Goal: Transaction & Acquisition: Book appointment/travel/reservation

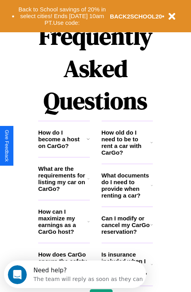
scroll to position [952, 0]
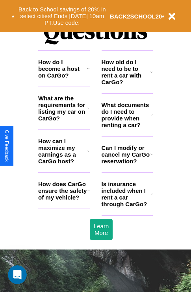
click at [127, 206] on h3 "Is insurance included when I rent a car through CarGo?" at bounding box center [125, 193] width 49 height 27
click at [151, 75] on icon at bounding box center [151, 72] width 2 height 6
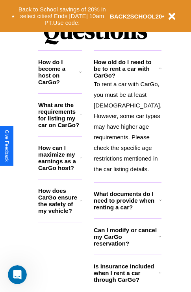
click at [82, 161] on icon at bounding box center [81, 157] width 2 height 6
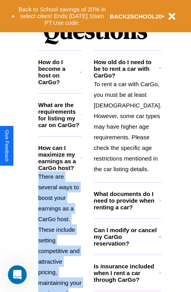
scroll to position [1008, 0]
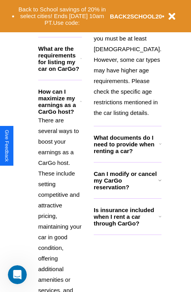
click at [158, 219] on icon at bounding box center [159, 216] width 3 height 6
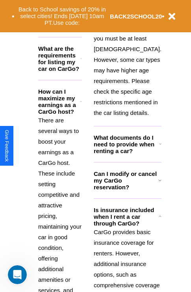
click at [127, 190] on h3 "Can I modify or cancel my CarGo reservation?" at bounding box center [126, 180] width 64 height 20
click at [127, 97] on p "To rent a car with CarGo, you must be at least 21 years old. However, some car …" at bounding box center [128, 70] width 68 height 96
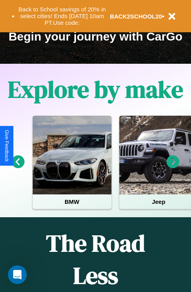
scroll to position [121, 0]
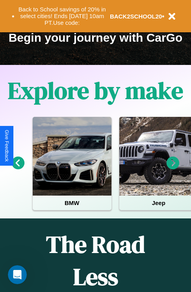
click at [173, 168] on icon at bounding box center [172, 162] width 13 height 13
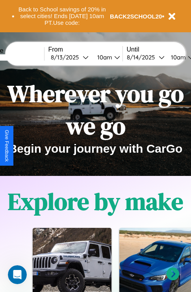
scroll to position [0, 0]
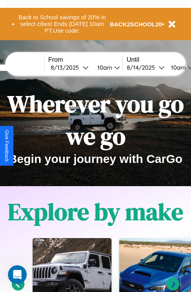
click at [26, 67] on input "text" at bounding box center [14, 67] width 59 height 6
type input "********"
click at [79, 67] on div "8 / 13 / 2025" at bounding box center [67, 67] width 32 height 7
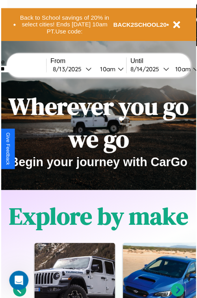
select select "*"
select select "****"
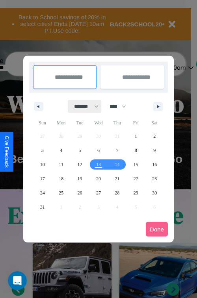
click at [83, 106] on select "******* ******** ***** ***** *** **** **** ****** ********* ******* ******** **…" at bounding box center [84, 106] width 33 height 13
select select "*"
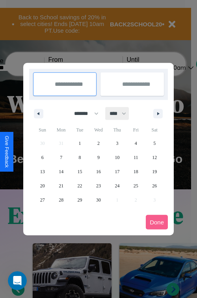
click at [121, 113] on select "**** **** **** **** **** **** **** **** **** **** **** **** **** **** **** ****…" at bounding box center [117, 113] width 24 height 13
select select "****"
click at [154, 157] on span "11" at bounding box center [154, 157] width 5 height 14
type input "**********"
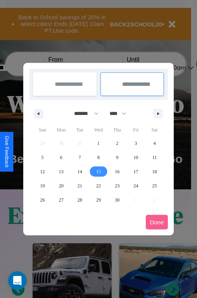
click at [98, 171] on span "15" at bounding box center [98, 171] width 5 height 14
type input "**********"
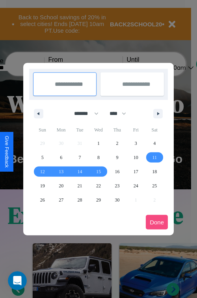
click at [156, 222] on button "Done" at bounding box center [156, 222] width 22 height 15
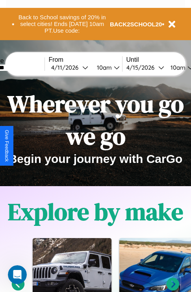
scroll to position [0, 29]
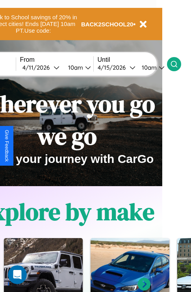
click at [178, 64] on icon at bounding box center [174, 64] width 8 height 8
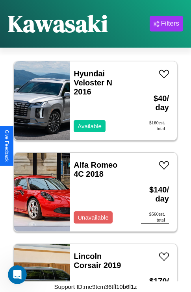
scroll to position [668, 0]
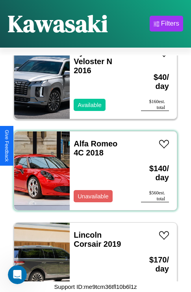
click at [92, 166] on div "Alfa Romeo 4C 2018 Unavailable" at bounding box center [101, 170] width 63 height 79
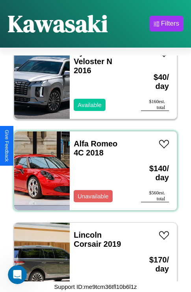
click at [92, 166] on div "Alfa Romeo 4C 2018 Unavailable" at bounding box center [101, 170] width 63 height 79
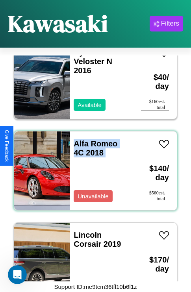
click at [92, 166] on div "Alfa Romeo 4C 2018 Unavailable" at bounding box center [101, 170] width 63 height 79
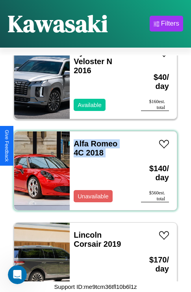
click at [92, 166] on div "Alfa Romeo 4C 2018 Unavailable" at bounding box center [101, 170] width 63 height 79
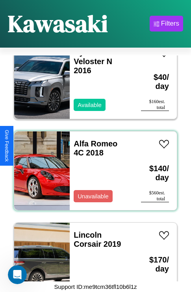
click at [92, 166] on div "Alfa Romeo 4C 2018 Unavailable" at bounding box center [101, 170] width 63 height 79
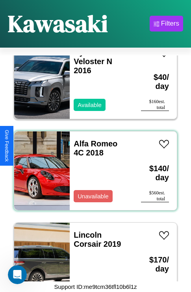
click at [92, 166] on div "Alfa Romeo 4C 2018 Unavailable" at bounding box center [101, 170] width 63 height 79
click at [93, 139] on link "Alfa Romeo 4C 2018" at bounding box center [95, 148] width 44 height 18
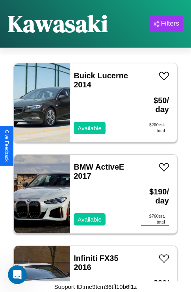
scroll to position [1488, 0]
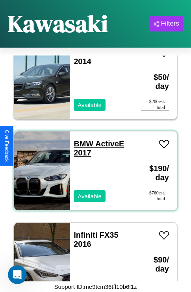
click at [81, 139] on link "BMW ActiveE 2017" at bounding box center [98, 148] width 50 height 18
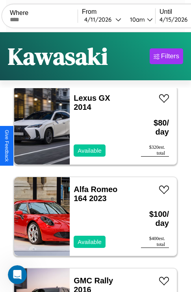
scroll to position [0, 0]
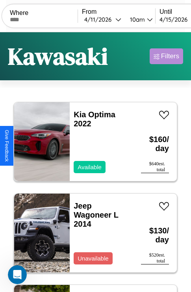
click at [166, 56] on div "Filters" at bounding box center [170, 56] width 18 height 8
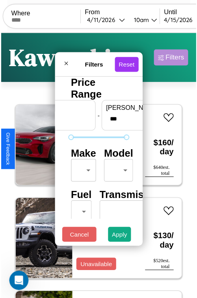
scroll to position [23, 0]
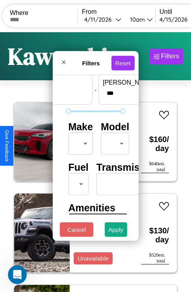
click at [79, 141] on body "CarGo Where From 4 / 11 / 2026 10am Until 4 / 15 / 2026 10am Become a Host Logi…" at bounding box center [95, 162] width 191 height 324
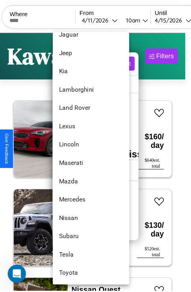
scroll to position [426, 0]
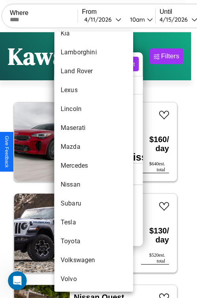
click at [79, 241] on li "Toyota" at bounding box center [93, 240] width 79 height 19
type input "******"
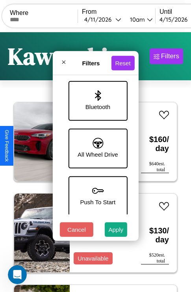
scroll to position [540, 0]
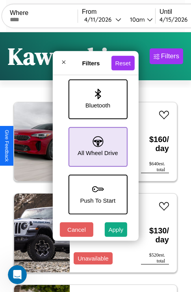
click at [96, 143] on icon at bounding box center [97, 141] width 11 height 11
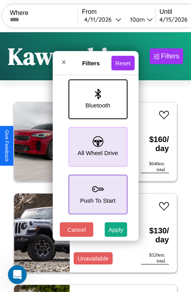
click at [96, 190] on icon at bounding box center [98, 189] width 12 height 12
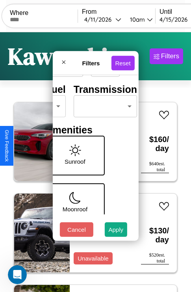
scroll to position [64, 25]
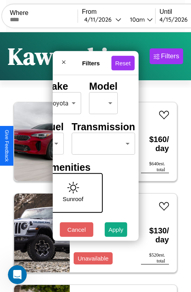
click at [101, 141] on body "CarGo Where From 4 / 11 / 2026 10am Until 4 / 15 / 2026 10am Become a Host Logi…" at bounding box center [95, 162] width 191 height 324
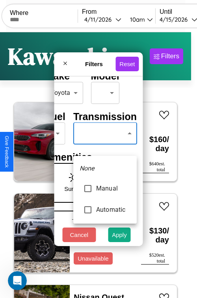
type input "*********"
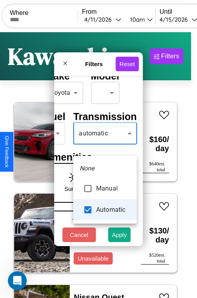
click at [105, 145] on div at bounding box center [98, 149] width 197 height 298
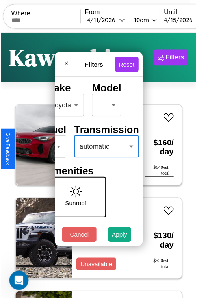
scroll to position [64, 16]
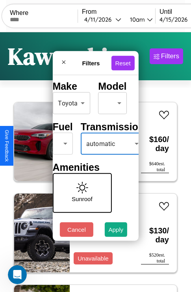
click at [61, 141] on body "CarGo Where From 4 / 11 / 2026 10am Until 4 / 15 / 2026 10am Become a Host Logi…" at bounding box center [95, 162] width 191 height 324
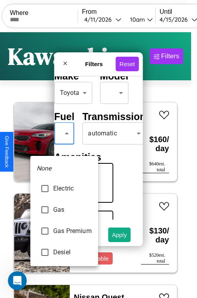
type input "********"
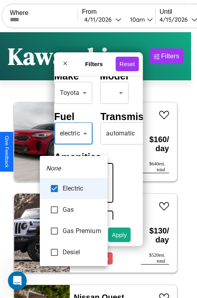
click at [73, 145] on div at bounding box center [98, 149] width 197 height 298
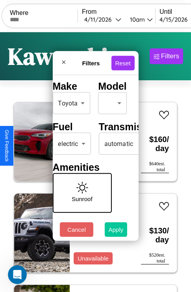
click at [116, 231] on button "Apply" at bounding box center [116, 229] width 23 height 15
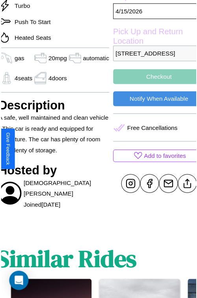
scroll to position [257, 33]
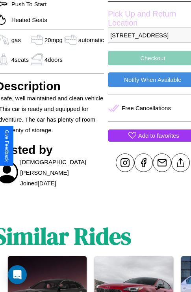
click at [146, 141] on p "Add to favorites" at bounding box center [158, 135] width 41 height 11
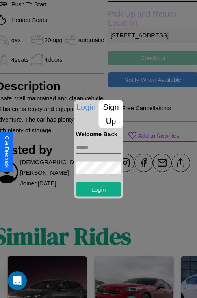
click at [98, 147] on input "text" at bounding box center [98, 147] width 45 height 13
type input "**********"
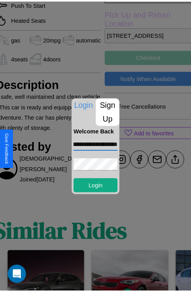
scroll to position [0, 0]
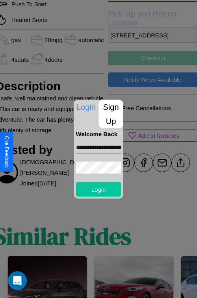
click at [98, 189] on button "Login" at bounding box center [98, 189] width 45 height 15
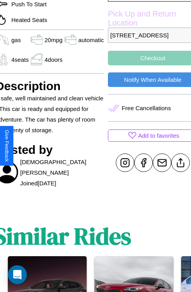
scroll to position [285, 33]
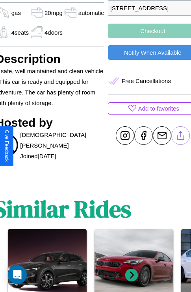
click at [180, 137] on line at bounding box center [180, 134] width 0 height 6
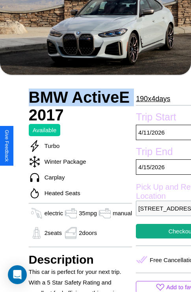
scroll to position [356, 0]
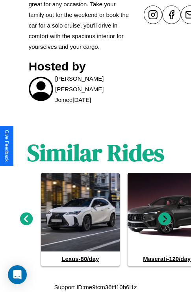
click at [164, 219] on icon at bounding box center [164, 218] width 13 height 13
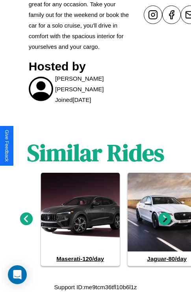
click at [164, 219] on icon at bounding box center [164, 218] width 13 height 13
